Goal: Task Accomplishment & Management: Complete application form

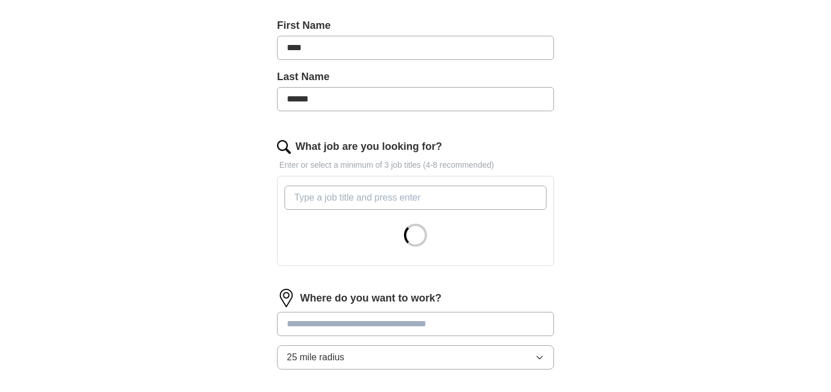
scroll to position [253, 0]
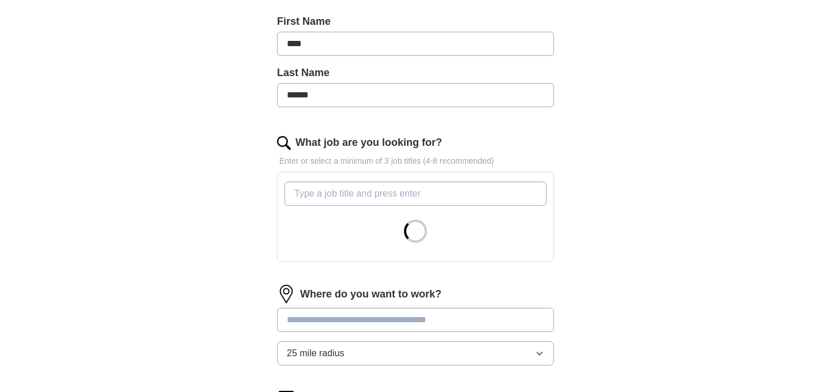
click at [316, 202] on input "What job are you looking for?" at bounding box center [415, 194] width 262 height 24
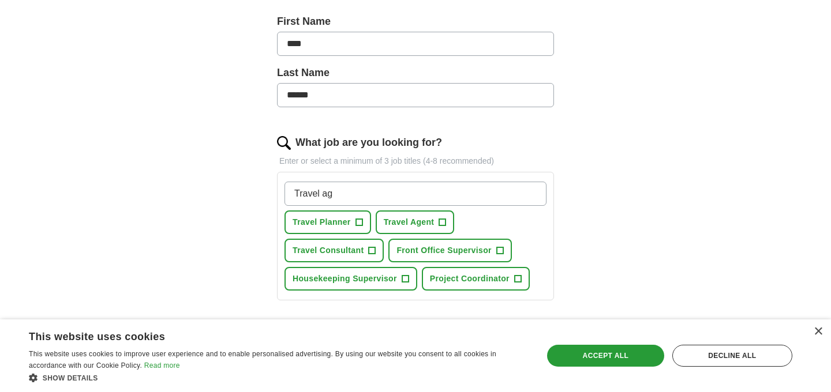
type input "Travel ag"
click at [363, 223] on button "Travel Planner +" at bounding box center [327, 223] width 87 height 24
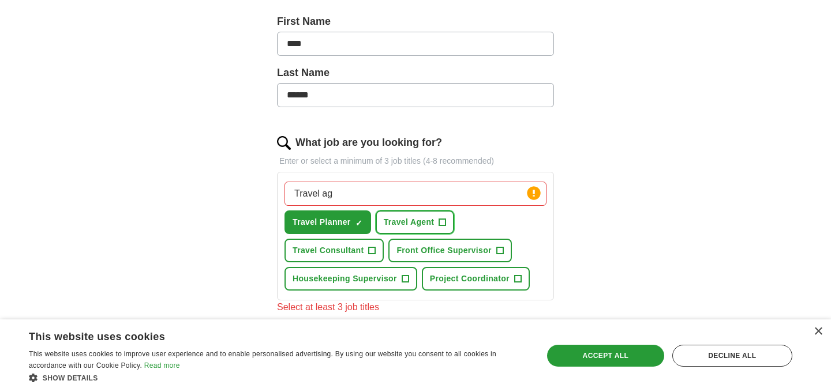
click at [433, 224] on button "Travel Agent +" at bounding box center [414, 223] width 79 height 24
click at [374, 250] on span "+" at bounding box center [372, 250] width 7 height 9
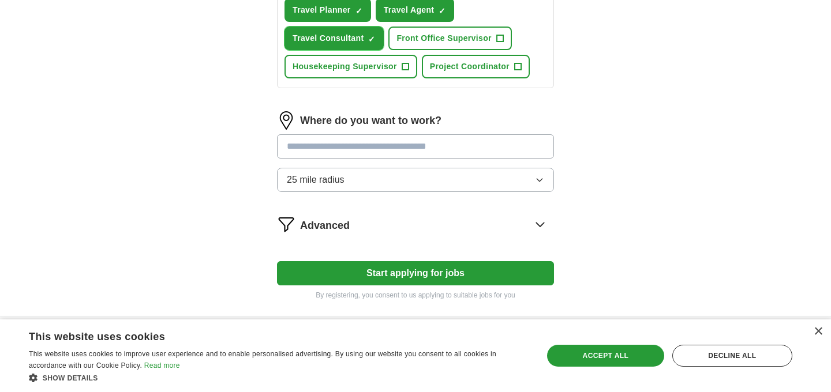
scroll to position [469, 0]
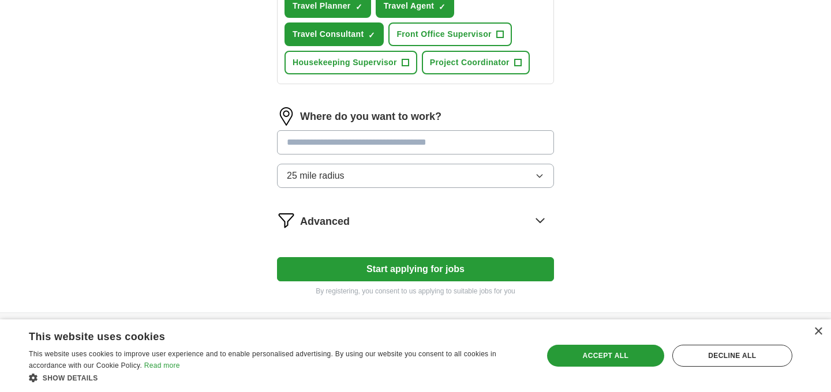
click at [388, 151] on input at bounding box center [415, 142] width 277 height 24
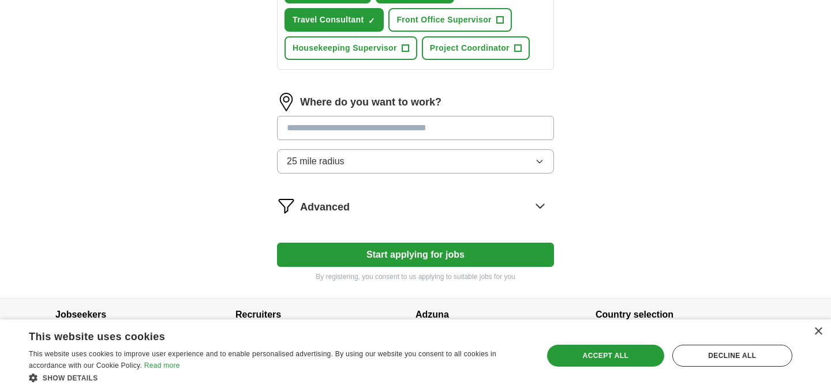
scroll to position [475, 0]
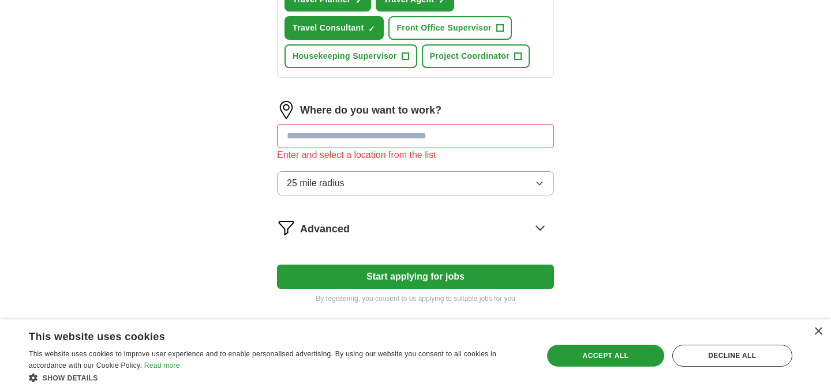
click at [539, 226] on icon at bounding box center [540, 228] width 18 height 18
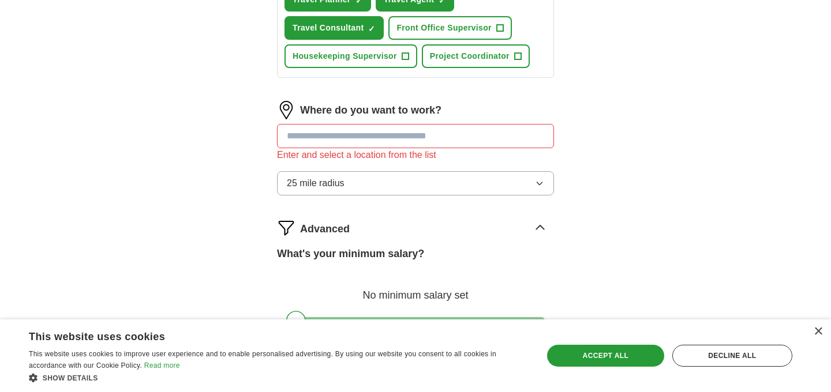
click at [343, 131] on input at bounding box center [415, 136] width 277 height 24
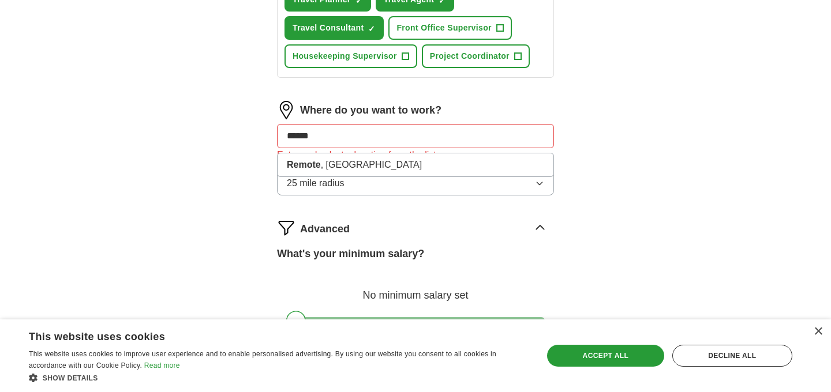
type input "******"
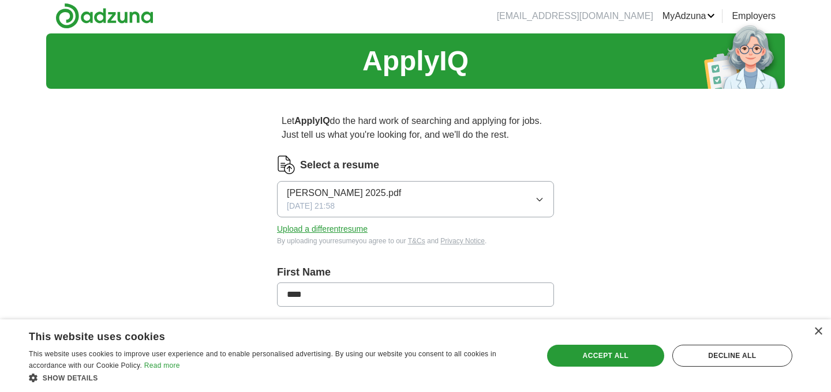
scroll to position [0, 0]
